Goal: Check status: Check status

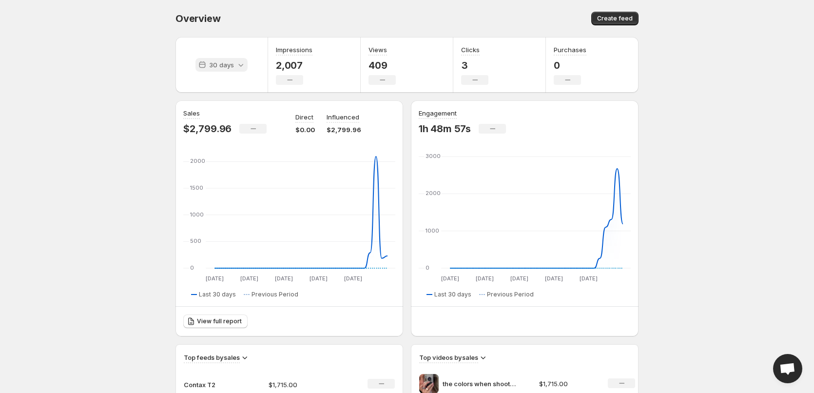
click at [222, 62] on p "30 days" at bounding box center [221, 65] width 25 height 10
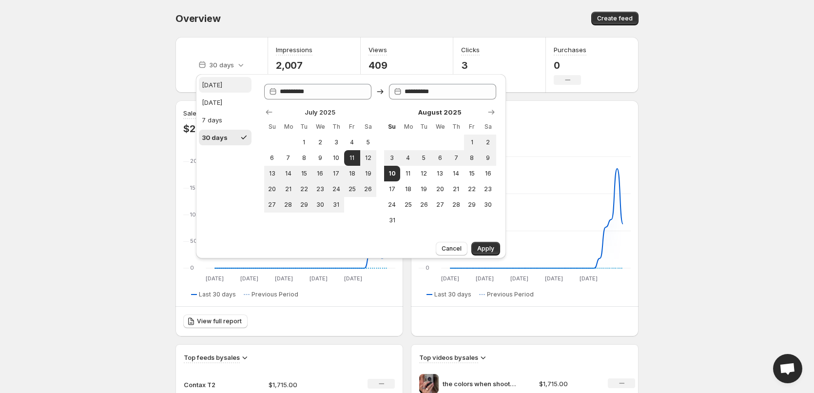
click at [224, 83] on button "[DATE]" at bounding box center [225, 85] width 53 height 16
type input "**********"
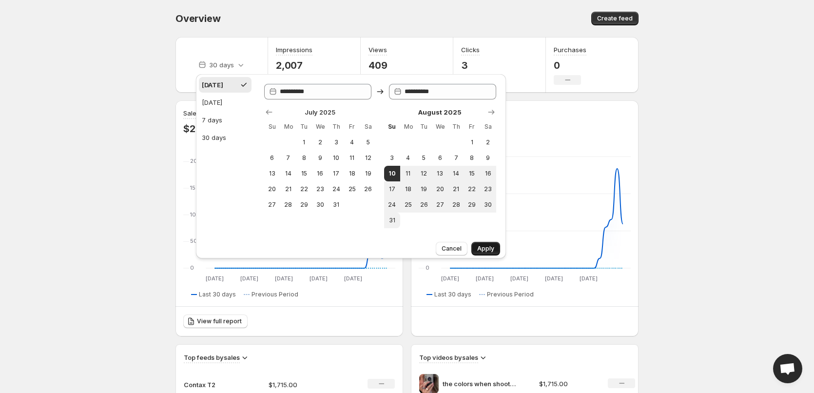
click at [491, 250] on span "Apply" at bounding box center [485, 249] width 17 height 8
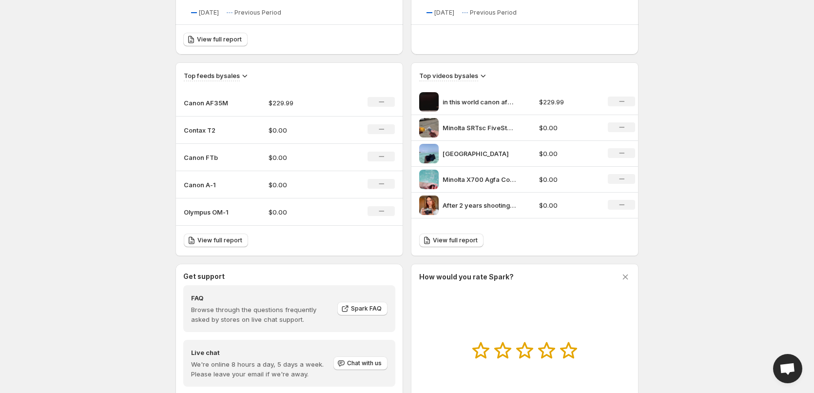
scroll to position [293, 0]
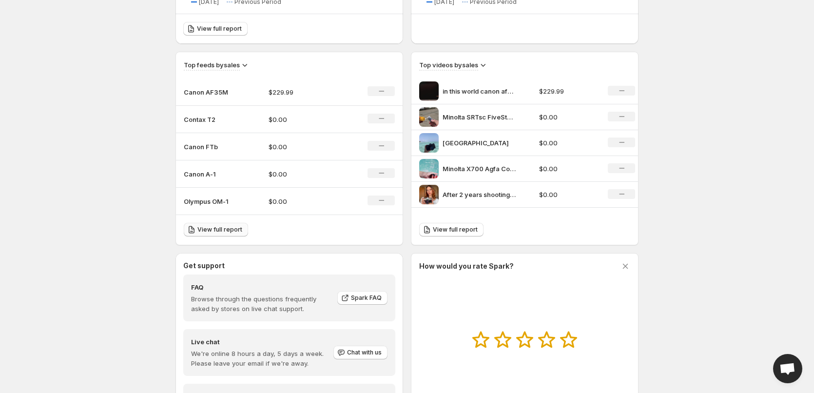
click at [217, 228] on span "View full report" at bounding box center [220, 230] width 45 height 8
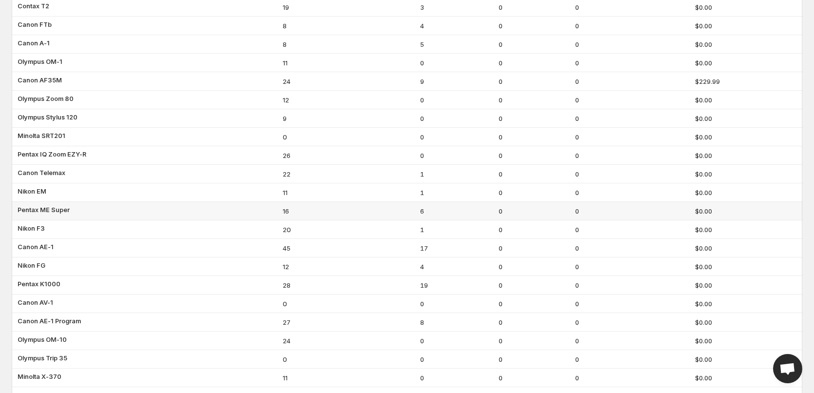
scroll to position [192, 0]
